Goal: Find specific page/section: Find specific page/section

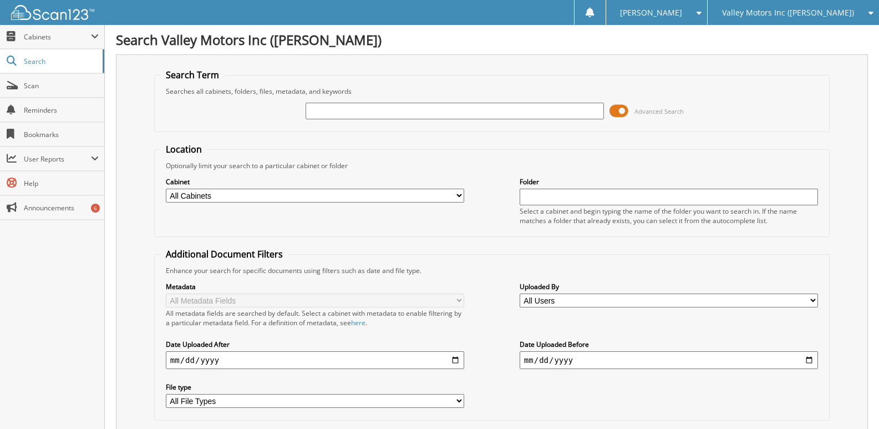
click at [341, 111] on input "text" at bounding box center [455, 111] width 298 height 17
type input "G9471"
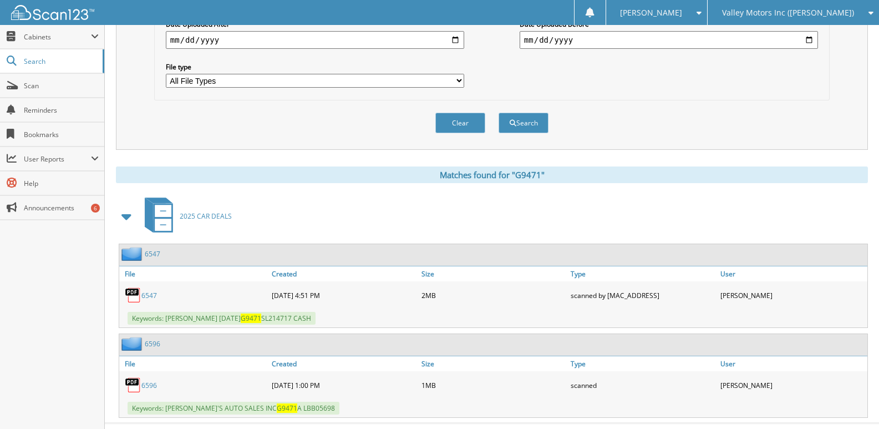
scroll to position [333, 0]
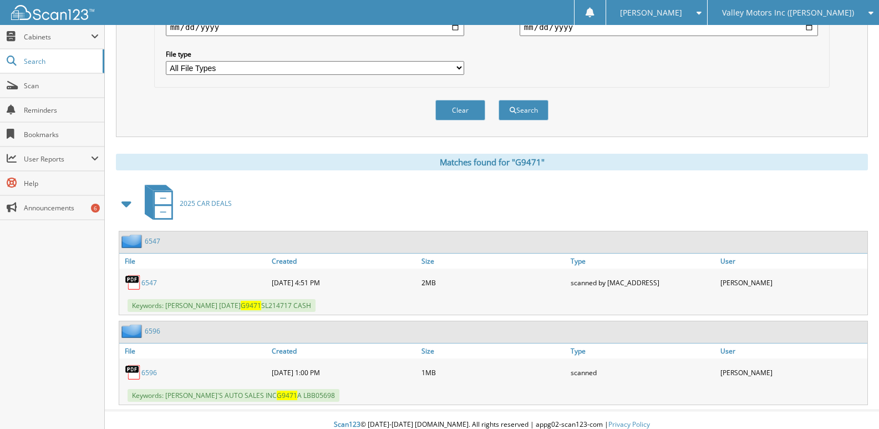
click at [151, 282] on link "6547" at bounding box center [149, 282] width 16 height 9
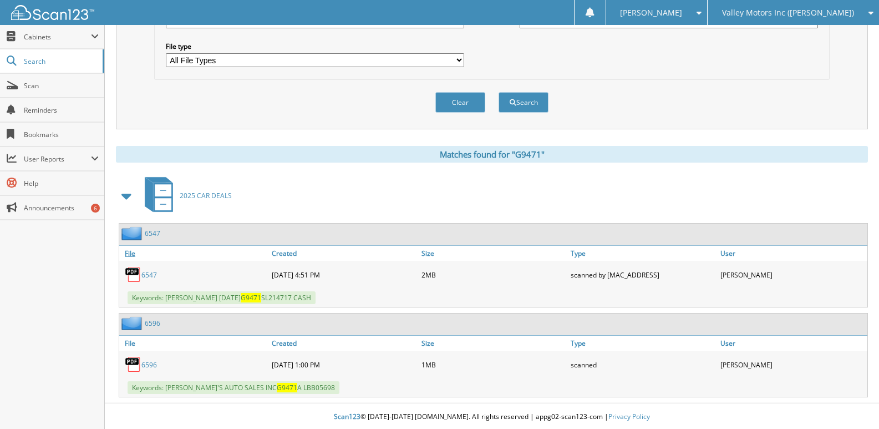
scroll to position [343, 0]
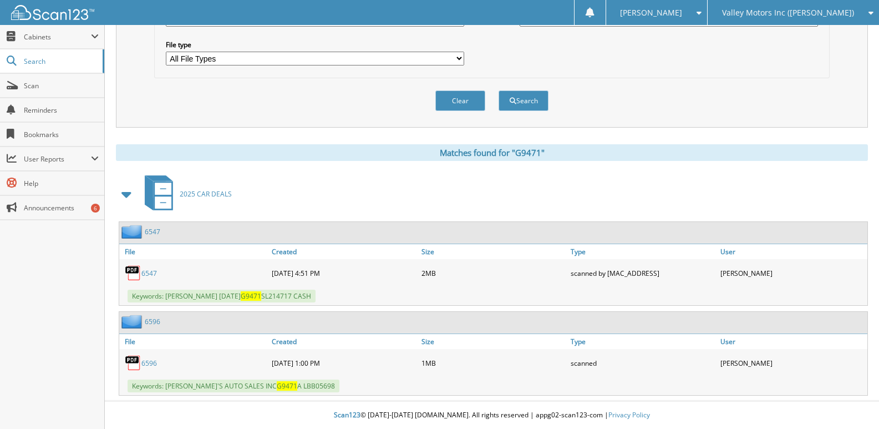
click at [142, 273] on link "6547" at bounding box center [149, 273] width 16 height 9
